Goal: Task Accomplishment & Management: Manage account settings

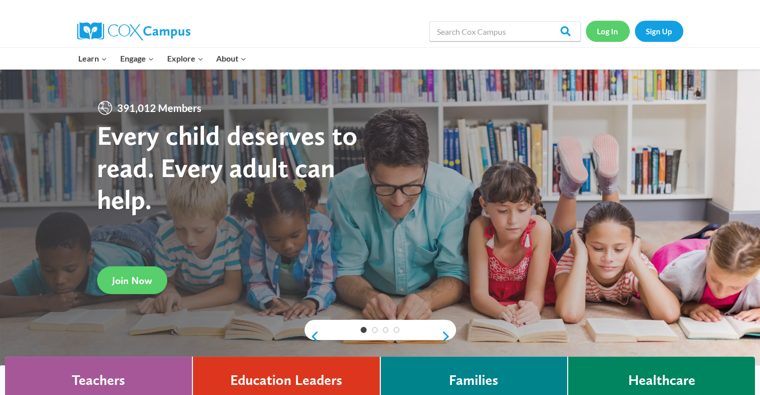
click at [596, 36] on link "Log In" at bounding box center [608, 31] width 44 height 21
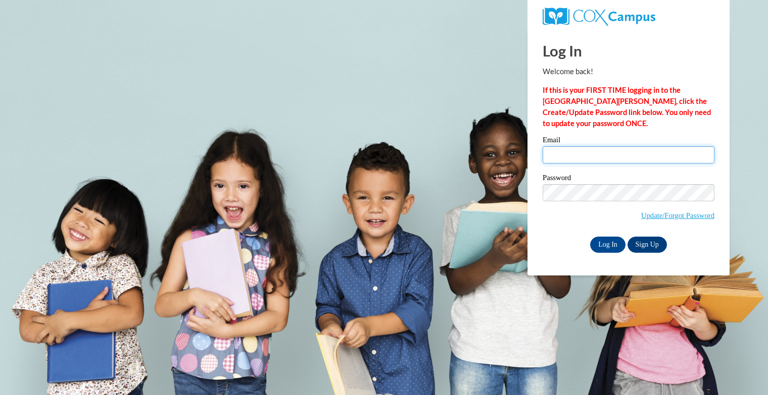
click at [580, 155] on input "Email" at bounding box center [628, 154] width 172 height 17
type input "jbarbian@kusd.edu"
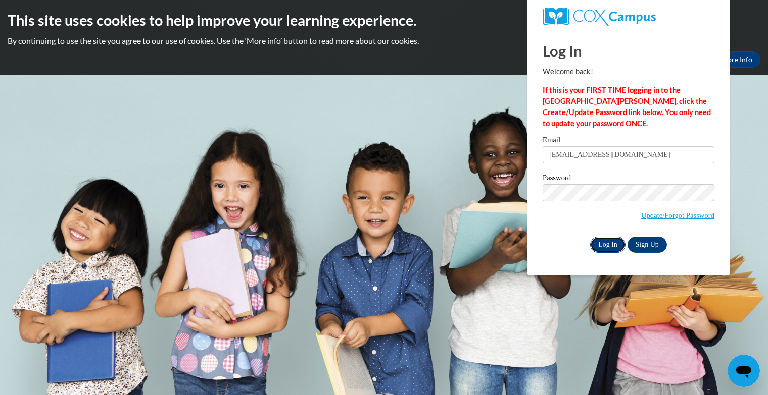
click at [601, 246] on input "Log In" at bounding box center [607, 245] width 35 height 16
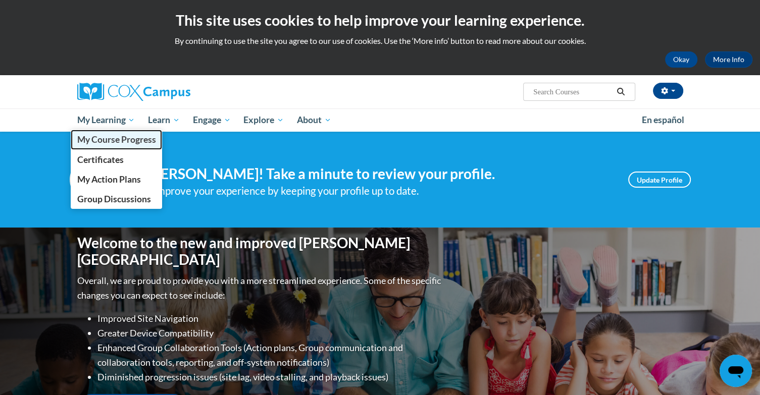
click at [106, 144] on span "My Course Progress" at bounding box center [116, 139] width 79 height 11
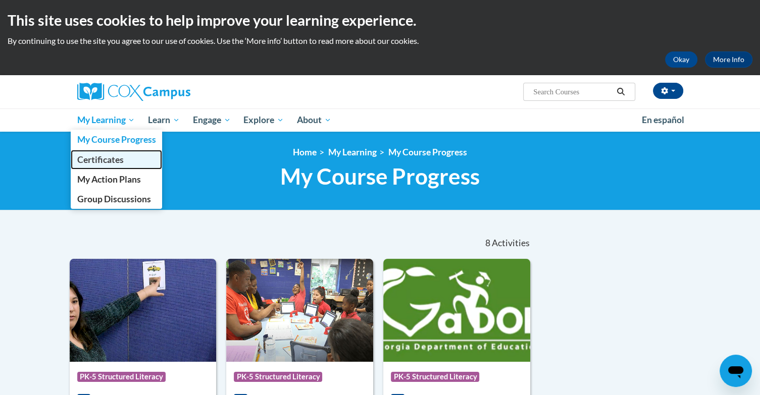
click at [99, 162] on span "Certificates" at bounding box center [100, 160] width 46 height 11
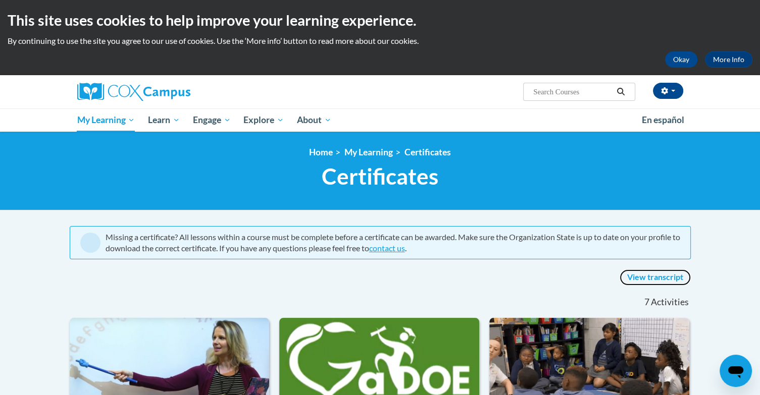
click at [637, 278] on link "View transcript" at bounding box center [655, 278] width 71 height 16
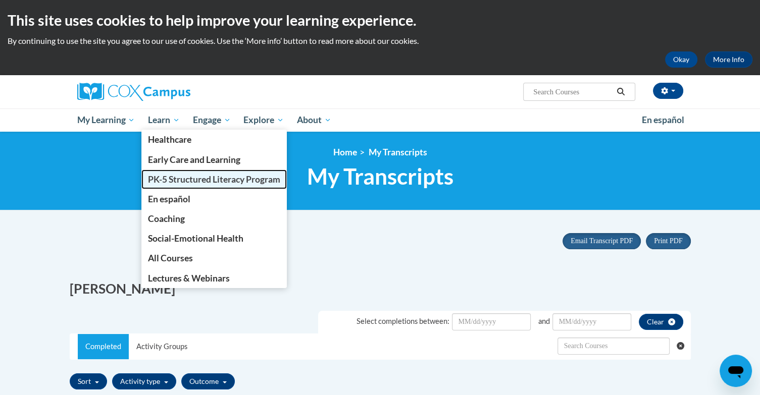
click at [169, 179] on span "PK-5 Structured Literacy Program" at bounding box center [214, 179] width 132 height 11
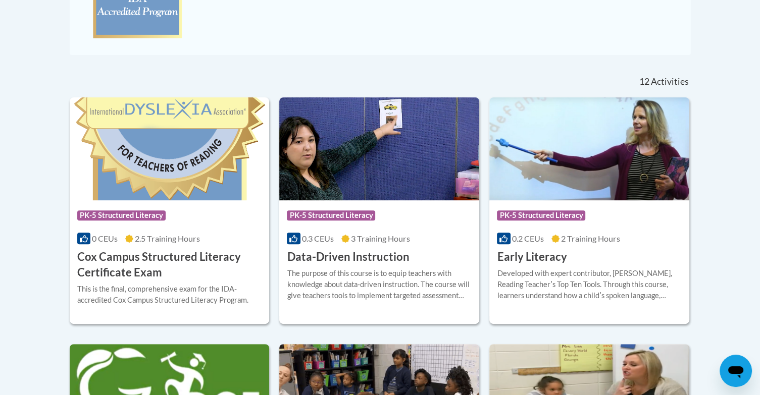
scroll to position [334, 0]
